Goal: Task Accomplishment & Management: Manage account settings

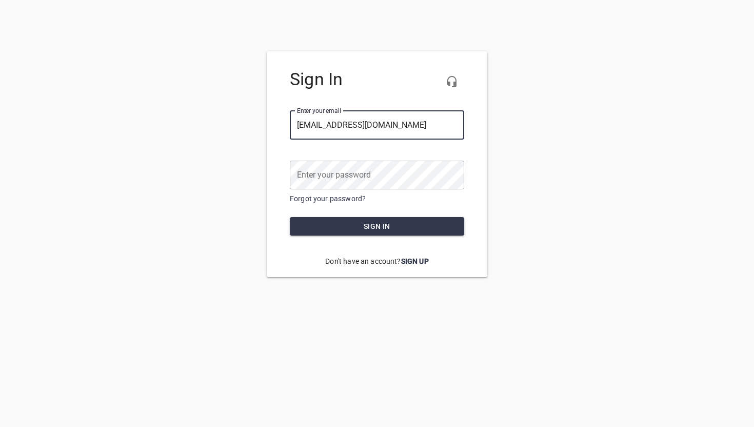
type input "[EMAIL_ADDRESS][DOMAIN_NAME]"
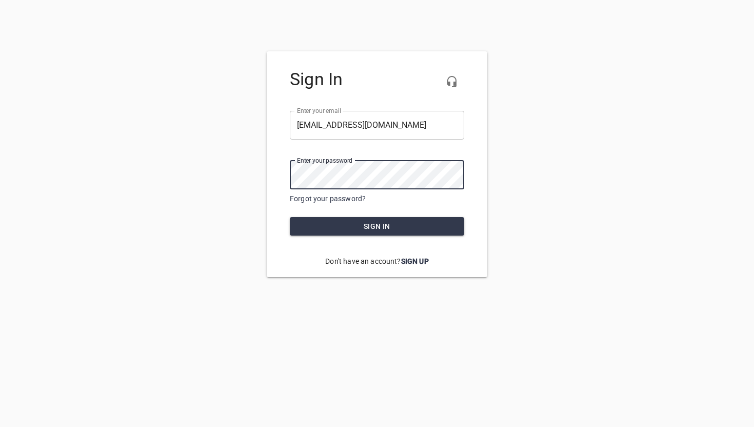
click at [290, 217] on button "Sign in" at bounding box center [377, 226] width 174 height 19
